Goal: Task Accomplishment & Management: Complete application form

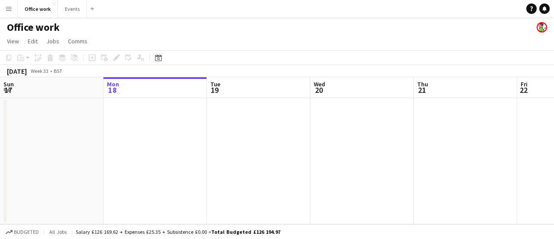
click at [130, 149] on app-calendar-viewport "Sun 17 Mon 18 Tue 19 Wed 20 Thu 21 Fri 22 Sat 23 Sun 24 Mon 25 Tue 26 Wed 27" at bounding box center [277, 150] width 554 height 147
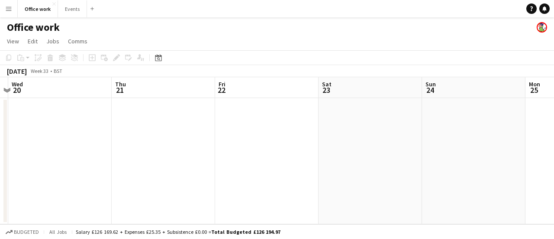
drag, startPoint x: 449, startPoint y: 151, endPoint x: 214, endPoint y: 161, distance: 234.9
click at [214, 161] on app-calendar-viewport "Sun 17 Mon 18 Tue 19 Wed 20 Thu 21 Fri 22 Sat 23 Sun 24 Mon 25 Tue 26 Wed 27" at bounding box center [277, 150] width 554 height 147
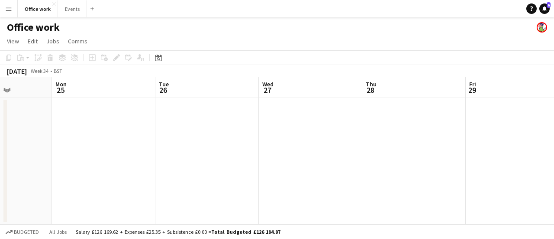
drag, startPoint x: 272, startPoint y: 165, endPoint x: 386, endPoint y: 159, distance: 114.0
click at [196, 165] on app-calendar-viewport "Thu 21 Fri 22 Sat 23 Sun 24 Mon 25 Tue 26 Wed 27 Thu 28 Fri 29 Sat 30 Sun 31" at bounding box center [277, 150] width 554 height 147
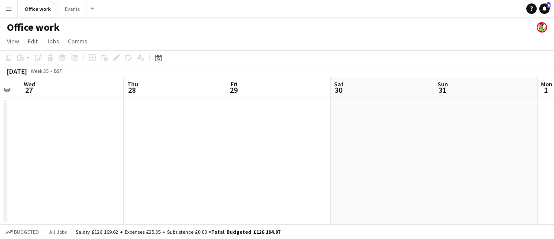
drag, startPoint x: 314, startPoint y: 167, endPoint x: 208, endPoint y: 171, distance: 106.6
click at [230, 171] on app-calendar-viewport "Sat 23 Sun 24 Mon 25 Tue 26 Wed 27 Thu 28 Fri 29 Sat 30 Sun 31 Mon 1 Tue 2" at bounding box center [277, 150] width 554 height 147
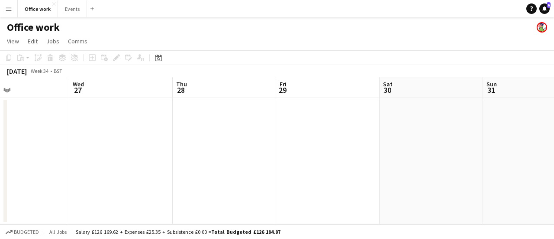
drag, startPoint x: 378, startPoint y: 170, endPoint x: 213, endPoint y: 173, distance: 165.4
click at [213, 173] on app-calendar-viewport "Sat 23 Sun 24 Mon 25 Tue 26 Wed 27 Thu 28 Fri 29 Sat 30 Sun 31 Mon 1 Tue 2" at bounding box center [277, 150] width 554 height 147
click at [328, 130] on app-date-cell at bounding box center [327, 161] width 103 height 126
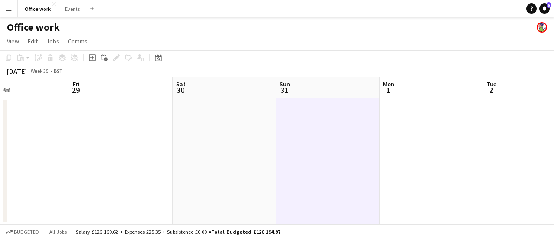
click at [95, 58] on icon at bounding box center [92, 57] width 7 height 7
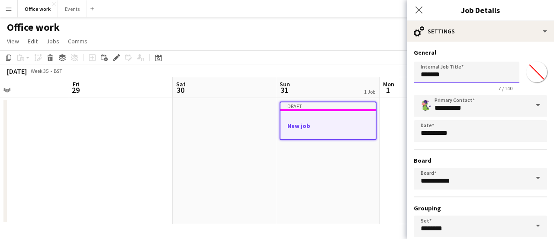
drag, startPoint x: 375, startPoint y: 68, endPoint x: 369, endPoint y: 68, distance: 5.6
click at [369, 68] on body "Menu Boards Boards Boards All jobs Status Workforce Workforce My Workforce Recr…" at bounding box center [277, 119] width 554 height 239
click at [451, 75] on input "**********" at bounding box center [467, 72] width 106 height 22
type input "**********"
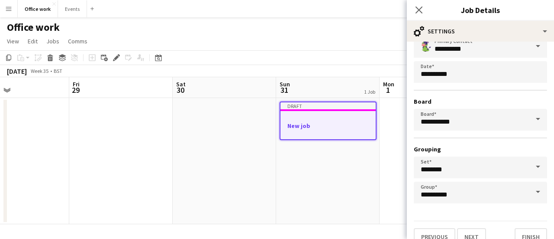
scroll to position [72, 0]
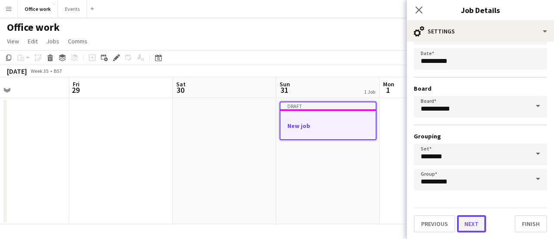
click at [469, 223] on button "Next" at bounding box center [471, 223] width 29 height 17
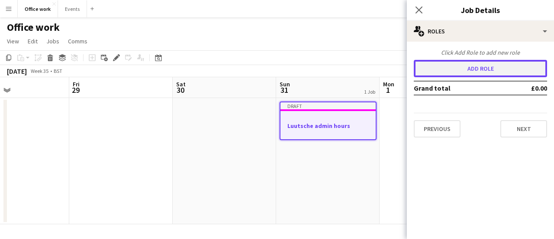
click at [470, 71] on button "Add role" at bounding box center [480, 68] width 133 height 17
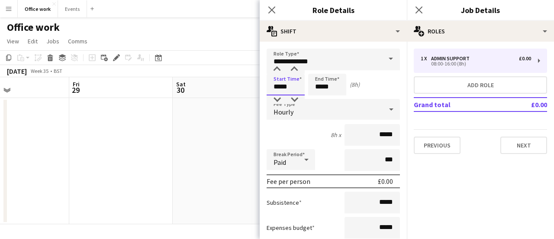
drag, startPoint x: 287, startPoint y: 87, endPoint x: 253, endPoint y: 84, distance: 33.9
click at [253, 84] on body "Menu Boards Boards Boards All jobs Status Workforce Workforce My Workforce Recr…" at bounding box center [277, 119] width 554 height 239
type input "*****"
click at [319, 113] on div "Hourly" at bounding box center [325, 109] width 116 height 21
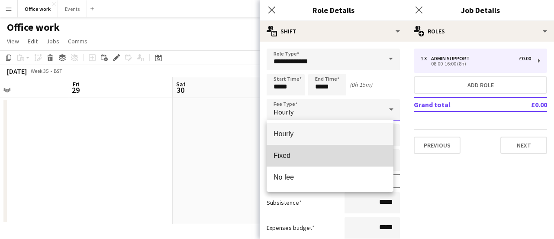
click at [317, 150] on mat-option "Fixed" at bounding box center [330, 156] width 127 height 22
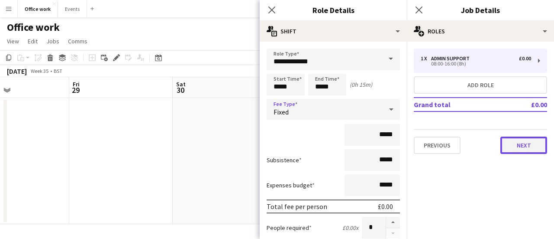
click at [534, 148] on button "Next" at bounding box center [524, 144] width 47 height 17
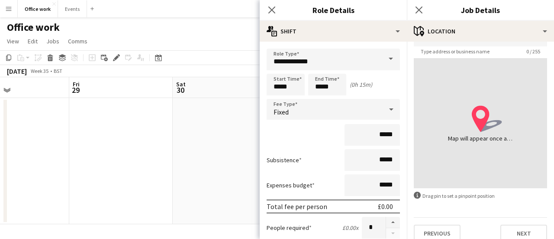
scroll to position [67, 0]
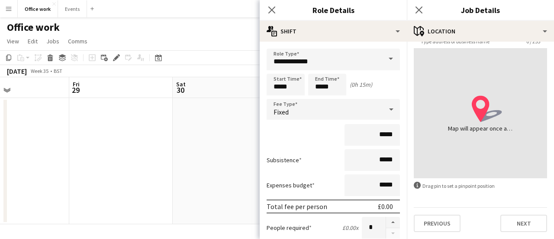
click at [513, 210] on div "Previous Next" at bounding box center [480, 219] width 133 height 25
click at [518, 222] on button "Next" at bounding box center [524, 222] width 47 height 17
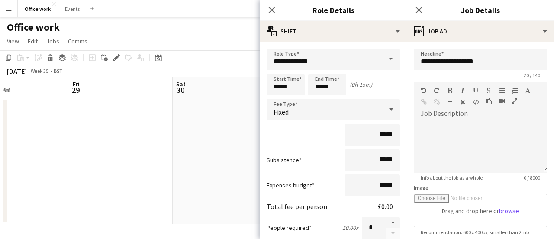
scroll to position [0, 0]
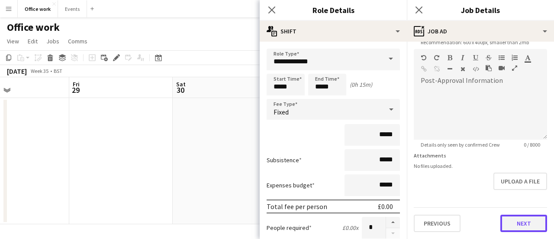
click at [513, 188] on form "**********" at bounding box center [480, 45] width 147 height 373
click at [515, 215] on button "Next" at bounding box center [524, 223] width 47 height 17
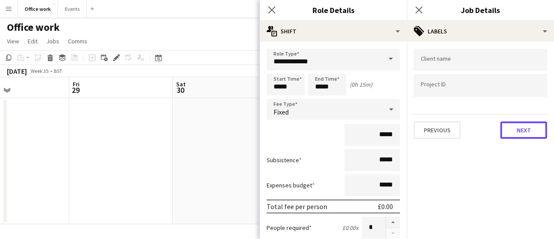
click at [518, 134] on button "Next" at bounding box center [524, 129] width 47 height 17
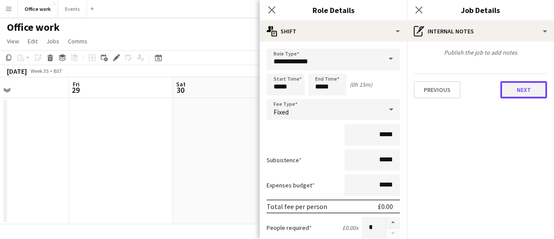
click at [517, 93] on button "Next" at bounding box center [524, 89] width 47 height 17
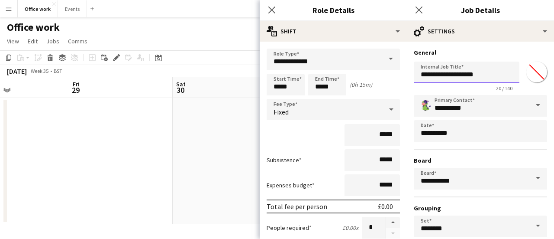
click at [493, 74] on input "**********" at bounding box center [467, 72] width 106 height 22
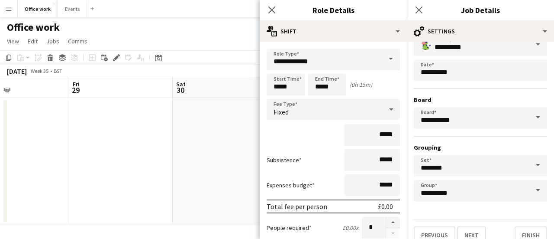
scroll to position [72, 0]
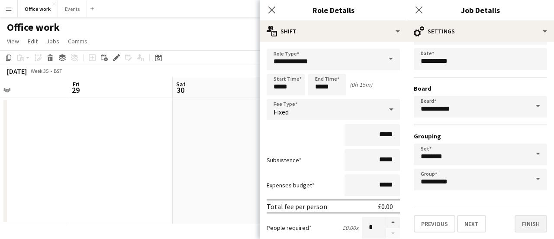
type input "**********"
click at [520, 223] on button "Finish" at bounding box center [531, 223] width 32 height 17
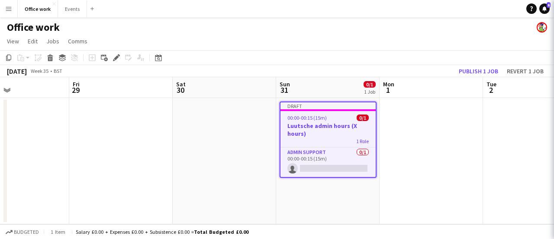
scroll to position [0, 0]
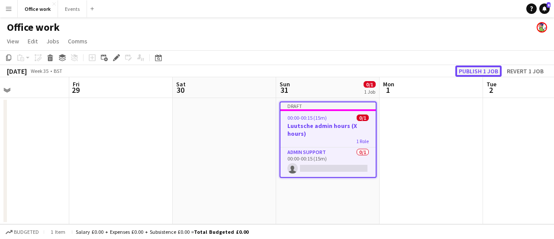
click at [476, 67] on button "Publish 1 job" at bounding box center [478, 70] width 46 height 11
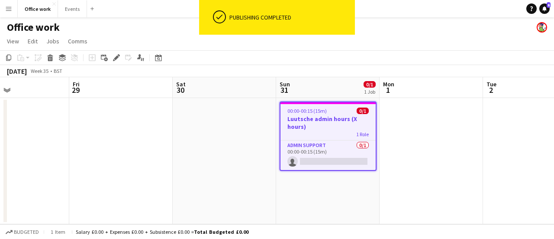
click at [371, 27] on div "Office work" at bounding box center [277, 25] width 554 height 16
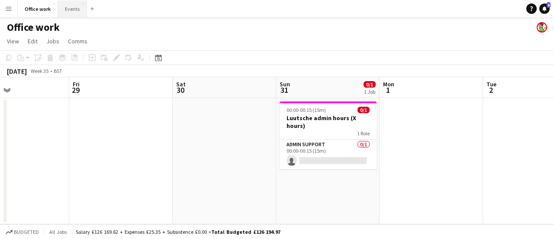
click at [77, 11] on button "Events Close" at bounding box center [72, 8] width 29 height 17
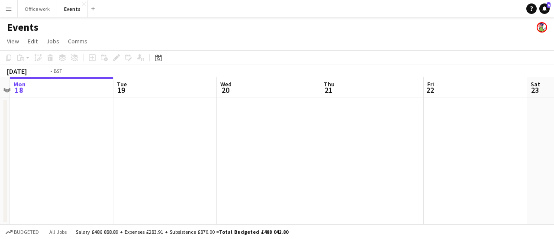
drag, startPoint x: 463, startPoint y: 157, endPoint x: 59, endPoint y: 171, distance: 404.2
click at [78, 171] on app-calendar-viewport "Fri 15 Sat 16 Sun 17 Mon 18 Tue 19 Wed 20 Thu 21 Fri 22 Sat 23 Sun 24 Mon 25" at bounding box center [277, 150] width 554 height 147
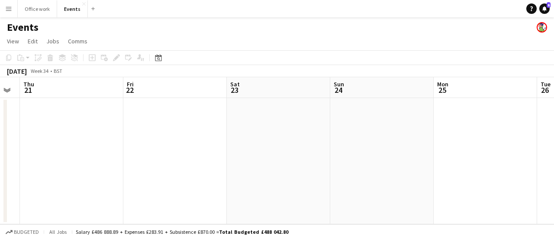
drag, startPoint x: 463, startPoint y: 146, endPoint x: 143, endPoint y: 155, distance: 320.1
click at [145, 155] on app-calendar-viewport "Sun 17 Mon 18 Tue 19 Wed 20 Thu 21 Fri 22 Sat 23 Sun 24 Mon 25 Tue 26 Wed 27" at bounding box center [277, 150] width 554 height 147
drag, startPoint x: 442, startPoint y: 152, endPoint x: 120, endPoint y: 160, distance: 321.8
click at [140, 159] on app-calendar-viewport "Thu 21 Fri 22 Sat 23 Sun 24 Mon 25 Tue 26 Wed 27 Thu 28 Fri 29 Sat 30 Sun 31" at bounding box center [277, 150] width 554 height 147
drag, startPoint x: 372, startPoint y: 155, endPoint x: 180, endPoint y: 168, distance: 192.2
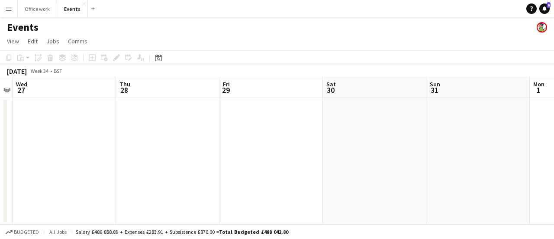
click at [180, 168] on app-calendar-viewport "Sat 23 Sun 24 Mon 25 Tue 26 Wed 27 Thu 28 Fri 29 Sat 30 Sun 31 Mon 1 Tue 2" at bounding box center [277, 150] width 554 height 147
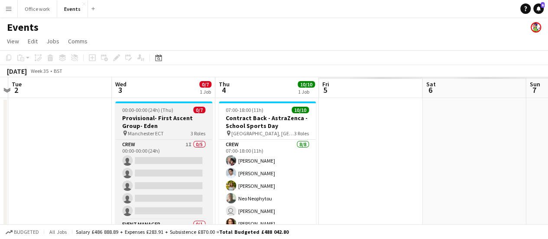
drag, startPoint x: 304, startPoint y: 157, endPoint x: 340, endPoint y: 150, distance: 36.7
click at [181, 157] on app-calendar-viewport "Fri 29 Sat 30 Sun 31 Mon 1 Tue 2 Wed 3 0/7 1 Job Thu 4 10/10 1 Job Fri 5 Sat 6 …" at bounding box center [274, 162] width 548 height 170
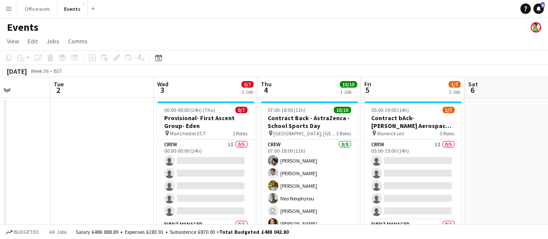
scroll to position [0, 378]
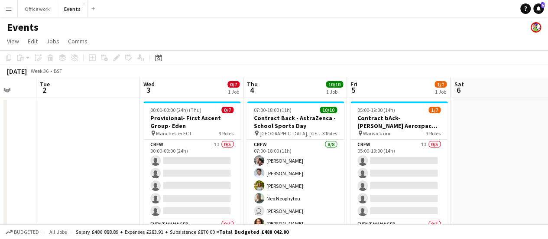
click at [284, 88] on app-calendar-viewport "Fri 29 Sat 30 Sun 31 Mon 1 Tue 2 Wed 3 0/7 1 Job Thu 4 10/10 1 Job Fri 5 1/7 1 …" at bounding box center [274, 162] width 548 height 170
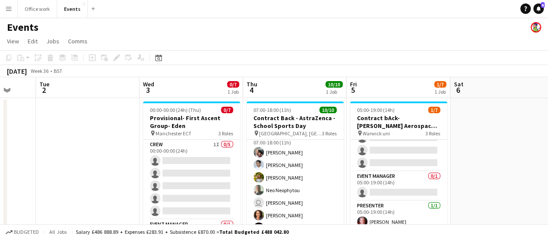
scroll to position [0, 0]
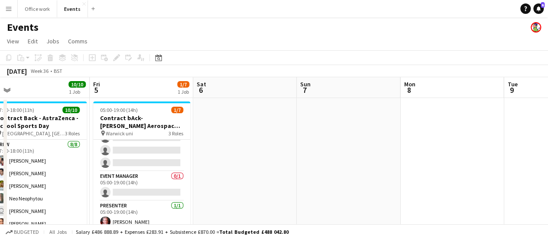
drag, startPoint x: 443, startPoint y: 161, endPoint x: 231, endPoint y: 165, distance: 211.3
click at [230, 165] on app-calendar-viewport "Sun 31 Mon 1 Tue 2 Wed 3 0/7 1 Job Thu 4 10/10 1 Job Fri 5 1/7 1 Job Sat 6 Sun …" at bounding box center [274, 162] width 548 height 170
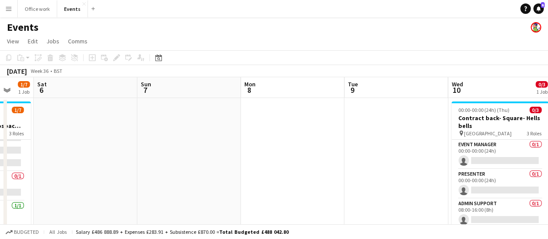
click at [50, 149] on app-calendar-viewport "Tue 2 Wed 3 0/7 1 Job Thu 4 10/10 1 Job Fri 5 1/7 1 Job Sat 6 Sun 7 Mon 8 Tue 9…" at bounding box center [274, 227] width 548 height 301
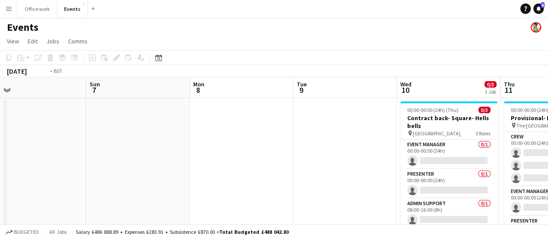
drag, startPoint x: 465, startPoint y: 147, endPoint x: 433, endPoint y: 147, distance: 32.9
click at [433, 147] on app-calendar-viewport "Thu 4 10/10 1 Job Fri 5 1/7 1 Job Sat 6 Sun 7 Mon 8 Tue 9 Wed 10 0/3 1 Job Thu …" at bounding box center [274, 227] width 548 height 301
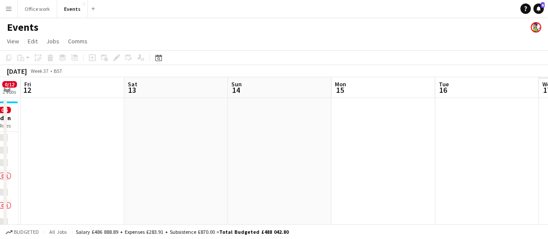
drag, startPoint x: 492, startPoint y: 161, endPoint x: 503, endPoint y: 155, distance: 12.6
click at [250, 186] on app-calendar-viewport "Mon 8 Tue 9 Wed 10 0/3 1 Job Thu 11 0/12 2 Jobs Fri 12 Sat 13 Sun 14 Mon 15 Tue…" at bounding box center [274, 227] width 548 height 301
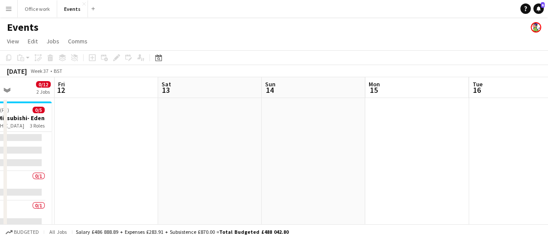
drag, startPoint x: 497, startPoint y: 157, endPoint x: 230, endPoint y: 181, distance: 268.2
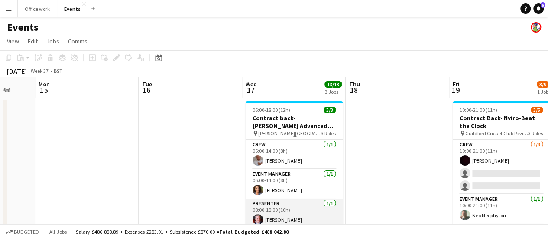
click at [296, 205] on app-card-role "Presenter [DATE] 08:00-18:00 (10h) [PERSON_NAME]" at bounding box center [293, 212] width 97 height 29
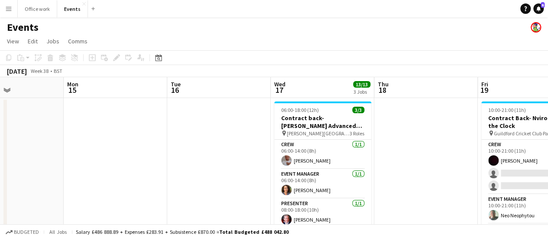
drag, startPoint x: 401, startPoint y: 148, endPoint x: 222, endPoint y: 149, distance: 178.4
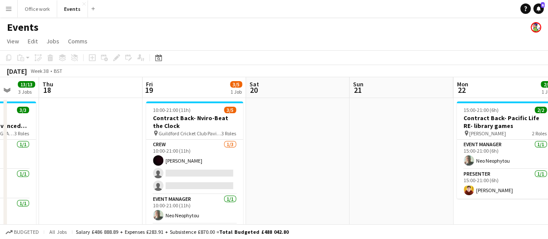
drag, startPoint x: 494, startPoint y: 173, endPoint x: 160, endPoint y: 186, distance: 334.5
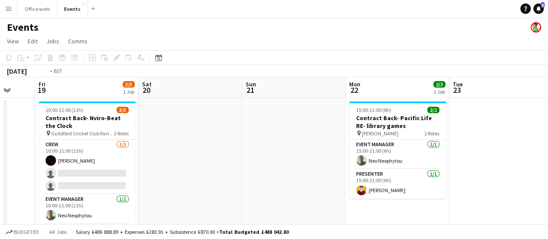
drag, startPoint x: 492, startPoint y: 151, endPoint x: 183, endPoint y: 167, distance: 310.0
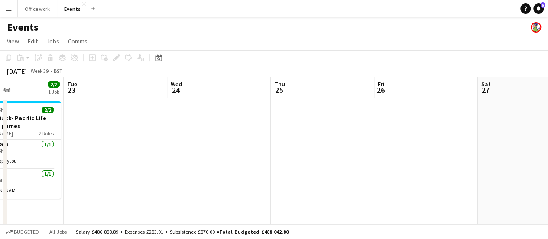
drag, startPoint x: 463, startPoint y: 155, endPoint x: 175, endPoint y: 157, distance: 287.9
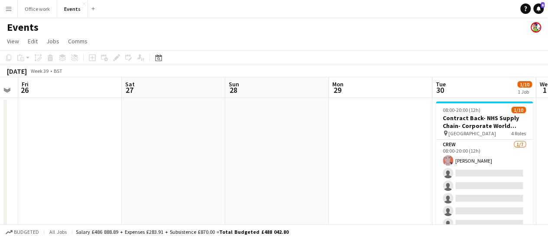
drag, startPoint x: 355, startPoint y: 155, endPoint x: 126, endPoint y: 162, distance: 229.6
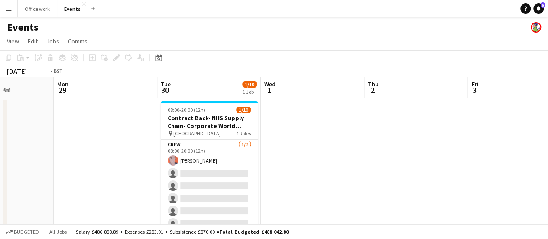
drag, startPoint x: 420, startPoint y: 175, endPoint x: 150, endPoint y: 171, distance: 270.2
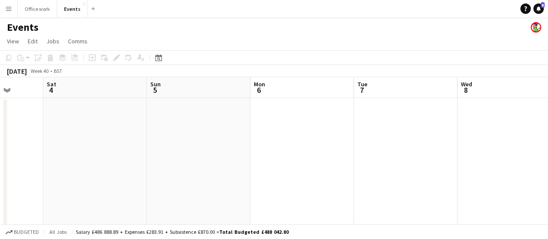
drag, startPoint x: 272, startPoint y: 184, endPoint x: 283, endPoint y: 178, distance: 11.8
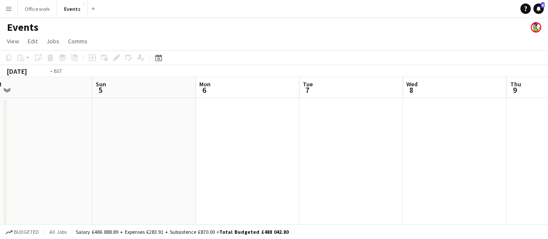
drag, startPoint x: 290, startPoint y: 181, endPoint x: 326, endPoint y: 181, distance: 36.4
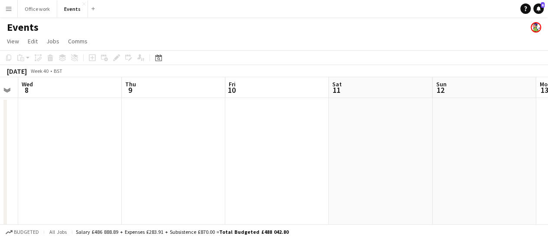
drag, startPoint x: 413, startPoint y: 184, endPoint x: 386, endPoint y: 175, distance: 28.5
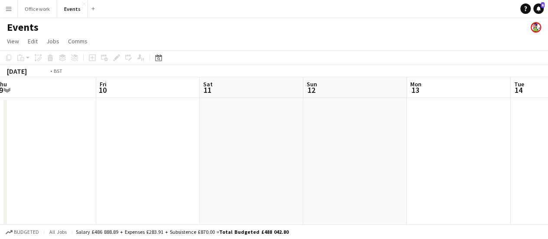
drag, startPoint x: 121, startPoint y: 167, endPoint x: 155, endPoint y: 165, distance: 33.8
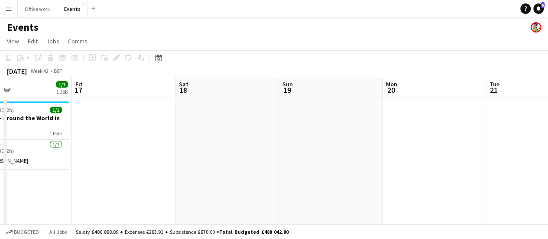
drag, startPoint x: 130, startPoint y: 153, endPoint x: 26, endPoint y: 156, distance: 104.0
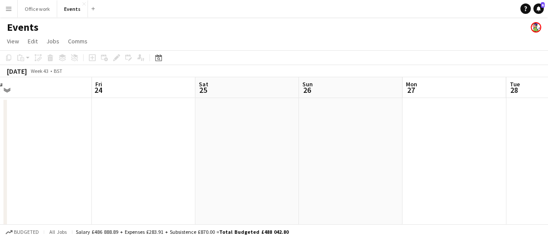
drag, startPoint x: 357, startPoint y: 159, endPoint x: 368, endPoint y: 179, distance: 23.1
